Goal: Answer question/provide support: Answer question/provide support

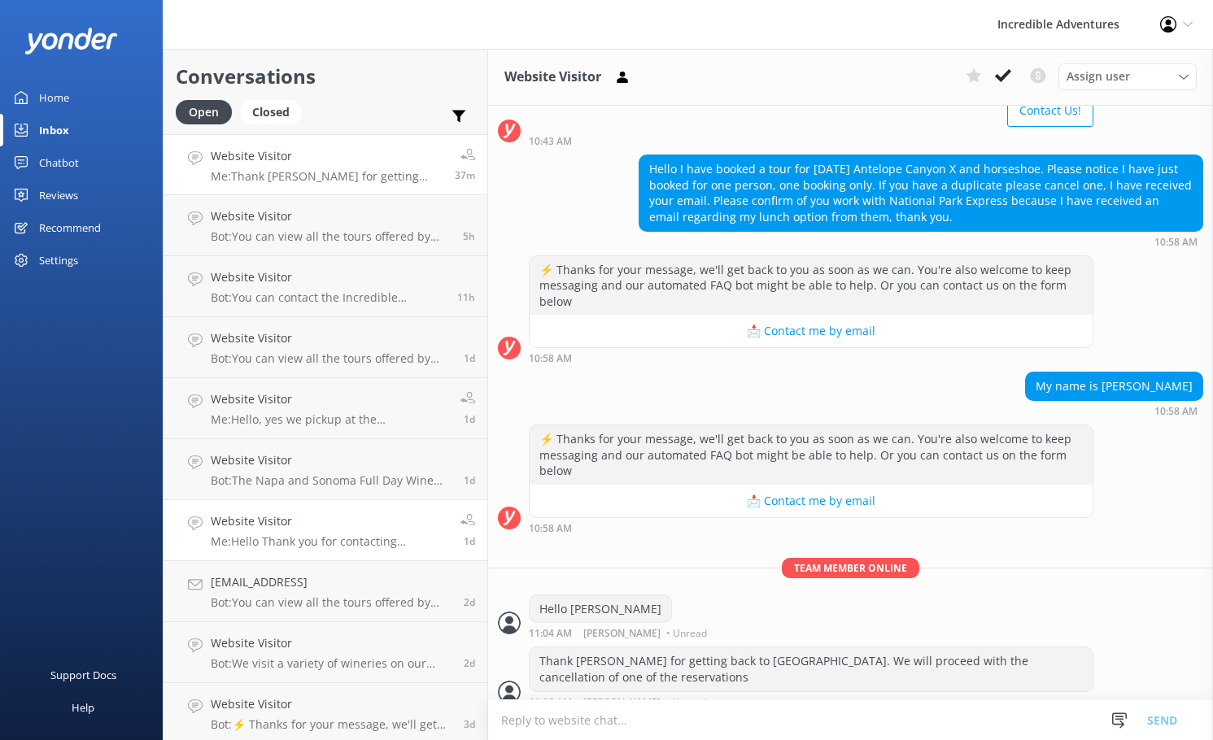
click at [381, 525] on h4 "Website Visitor" at bounding box center [329, 521] width 237 height 18
